Goal: Task Accomplishment & Management: Manage account settings

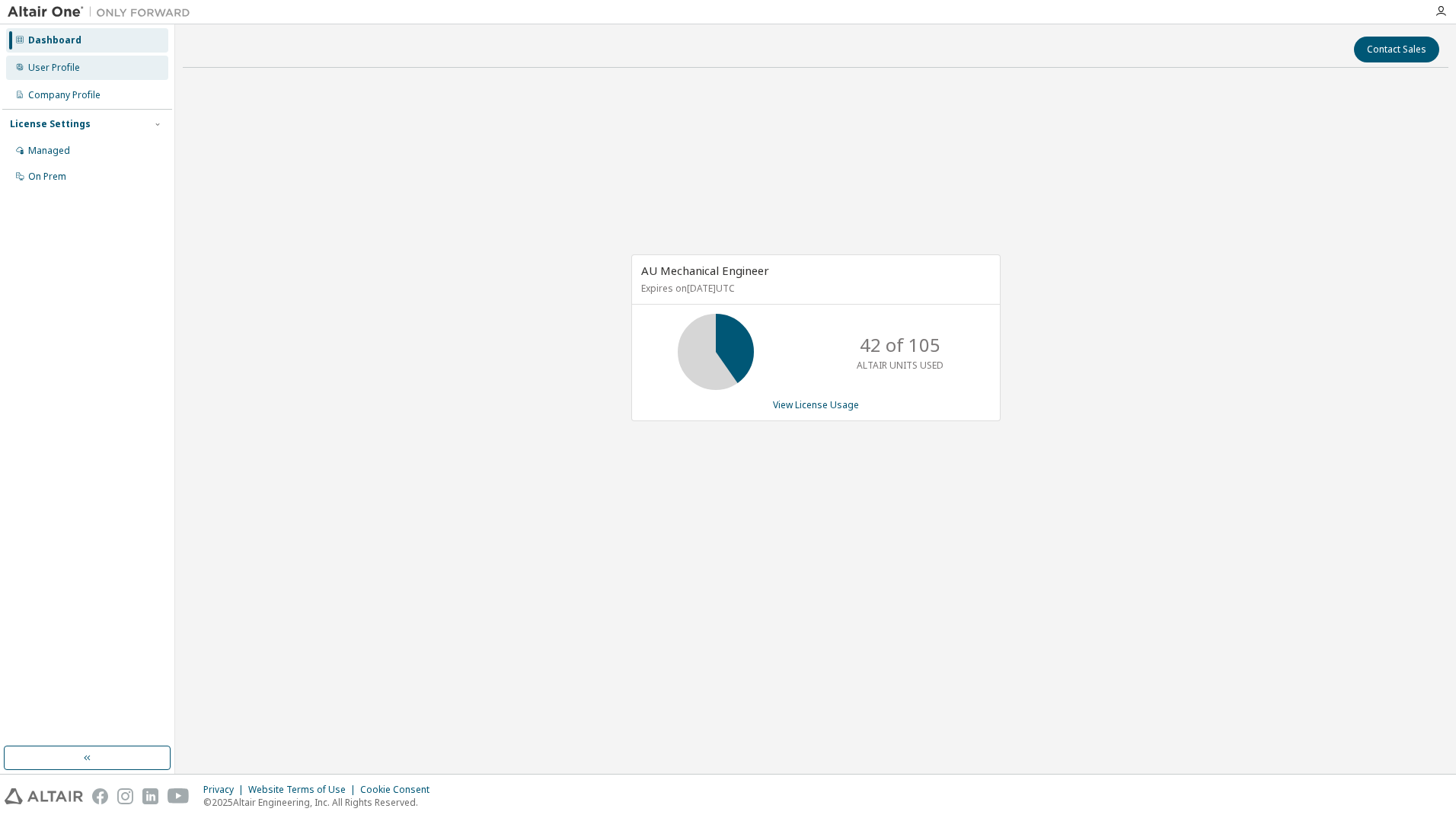
click at [81, 70] on div "User Profile" at bounding box center [87, 68] width 162 height 25
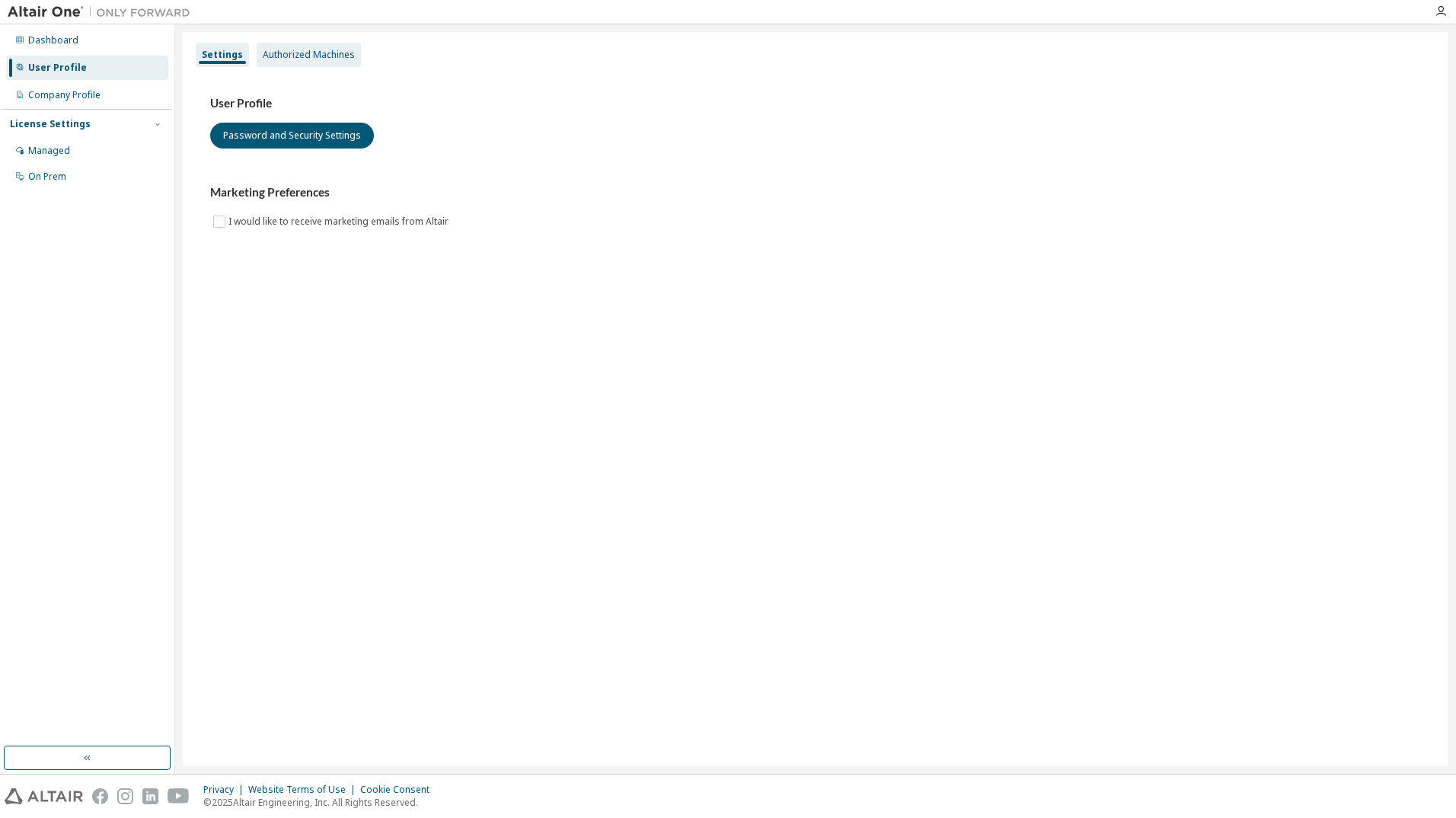
click at [283, 50] on div "Authorized Machines" at bounding box center [309, 55] width 92 height 12
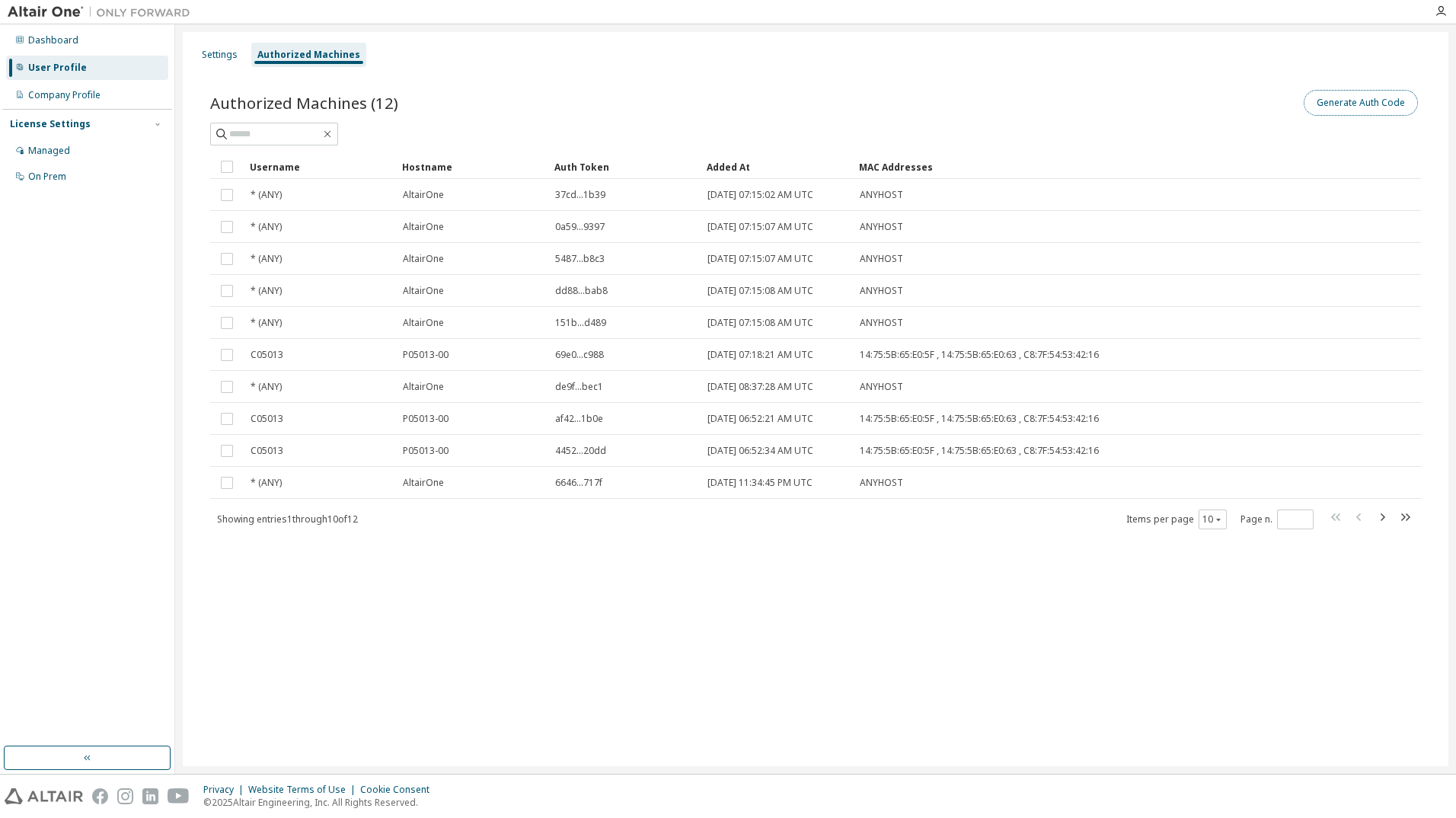
click at [1373, 104] on button "Generate Auth Code" at bounding box center [1360, 102] width 114 height 26
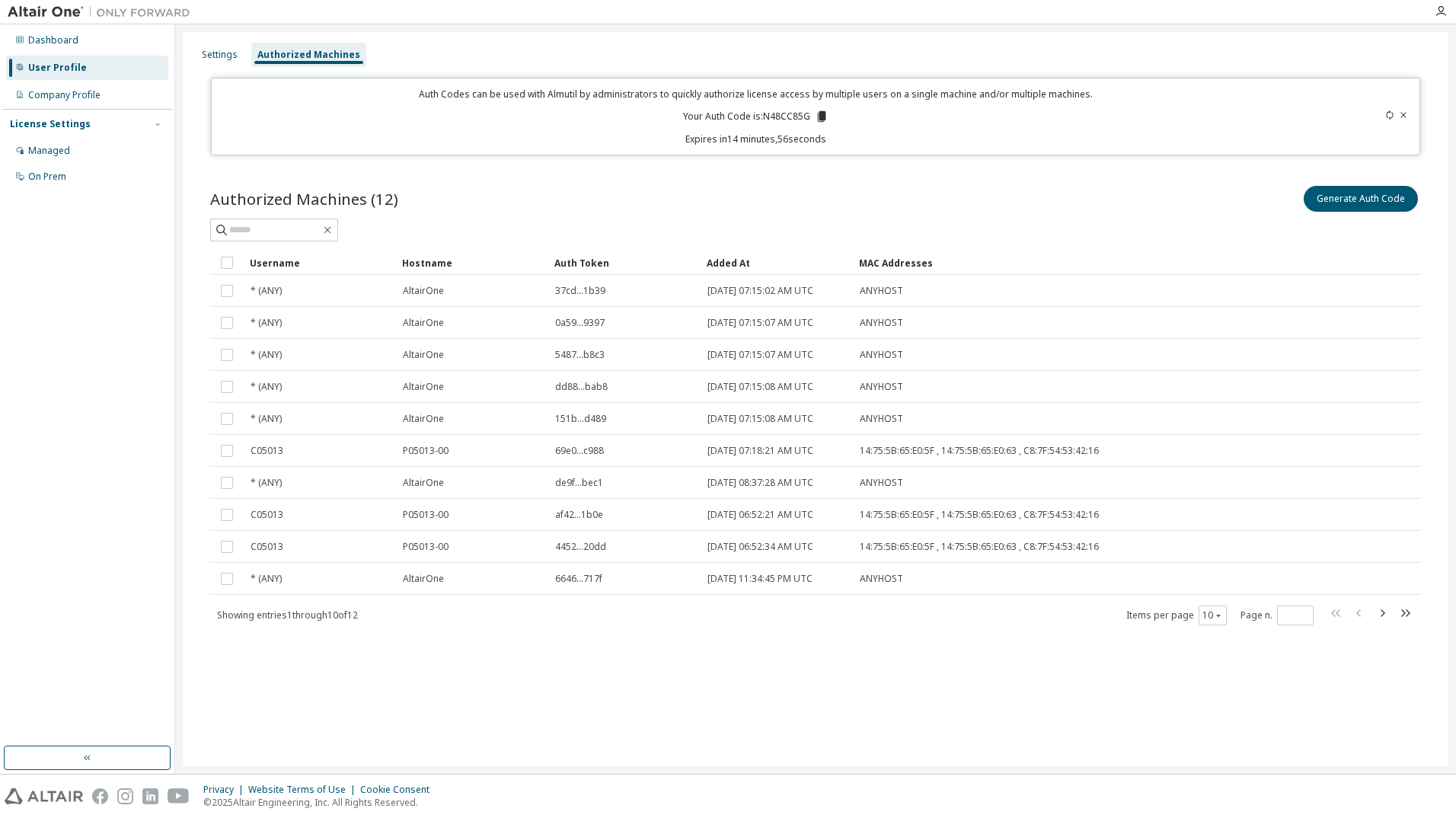
click at [822, 114] on icon at bounding box center [821, 116] width 8 height 11
click at [819, 117] on icon at bounding box center [821, 116] width 8 height 11
click at [990, 161] on div "Settings Authorized Machines Auth Codes can be used with Almutil by administrat…" at bounding box center [815, 399] width 1266 height 734
click at [1387, 113] on icon at bounding box center [1390, 115] width 7 height 9
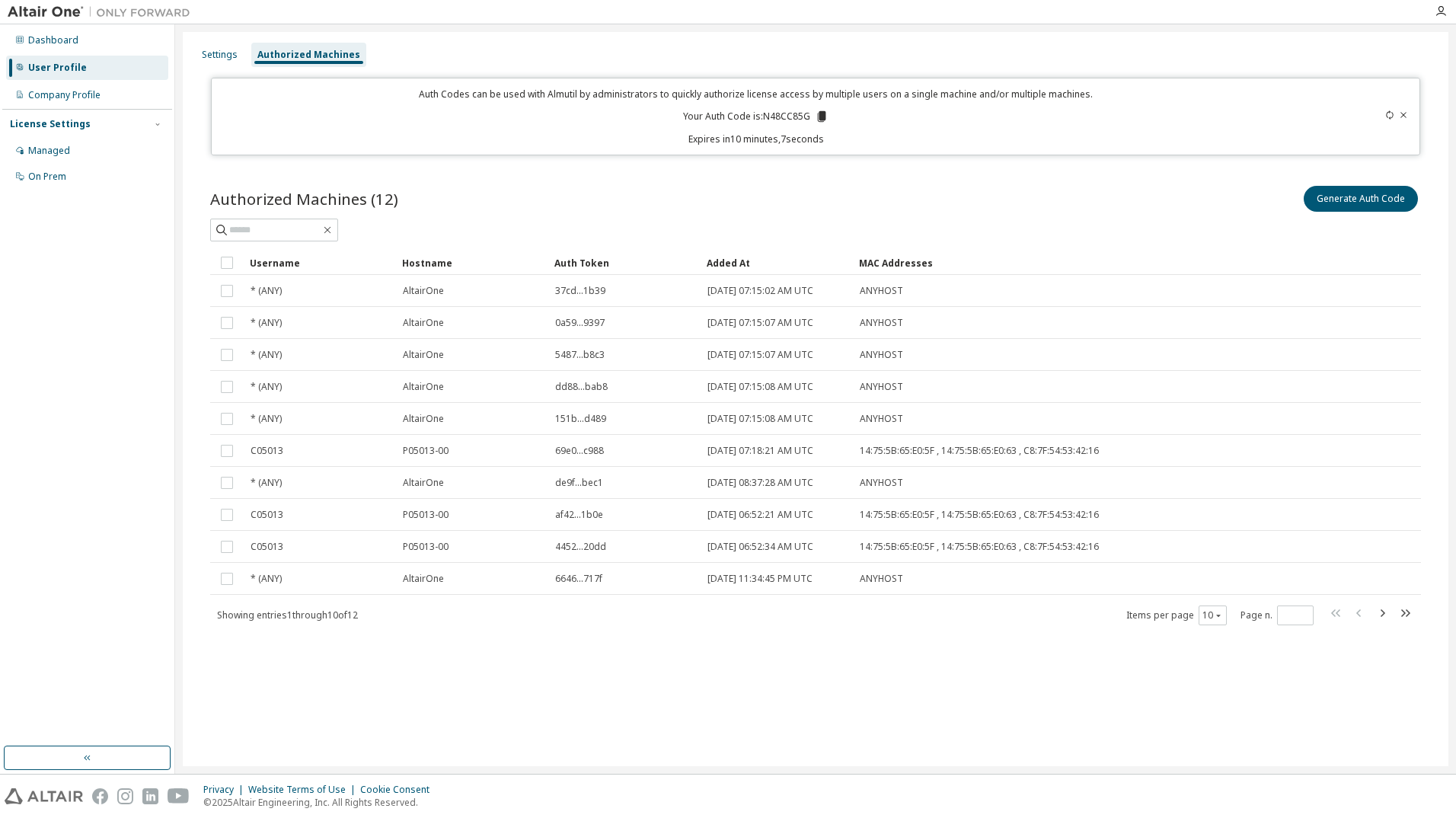
click at [822, 116] on icon at bounding box center [821, 116] width 8 height 11
